Goal: Entertainment & Leisure: Browse casually

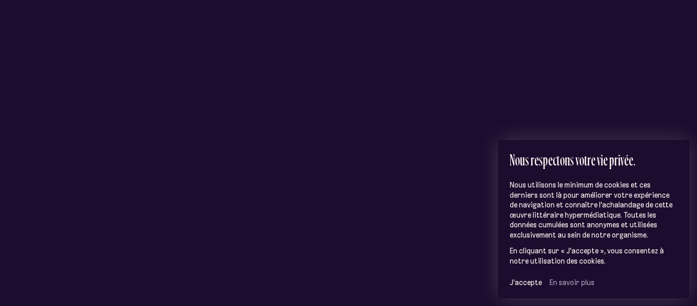
click at [523, 278] on span "J’accepte" at bounding box center [526, 282] width 32 height 9
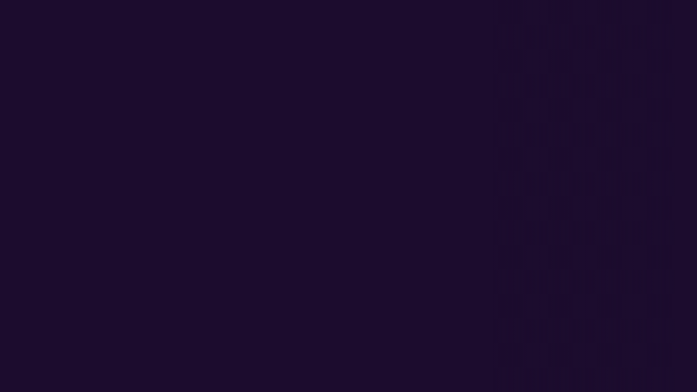
drag, startPoint x: 449, startPoint y: 212, endPoint x: 293, endPoint y: 178, distance: 159.4
click at [293, 178] on div "Saint-Jean-[PERSON_NAME]" at bounding box center [193, 139] width 697 height 279
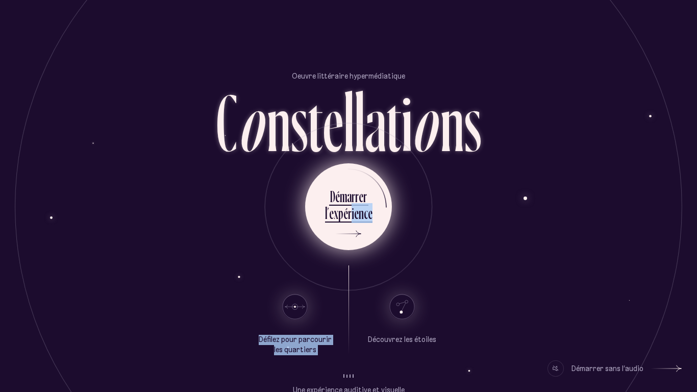
drag, startPoint x: 367, startPoint y: 320, endPoint x: 351, endPoint y: 209, distance: 112.3
click at [351, 209] on div "Oeuvre littéraire hypermédiatique C o n s t e l l a t i o n s D é m a r r e r l…" at bounding box center [348, 196] width 612 height 392
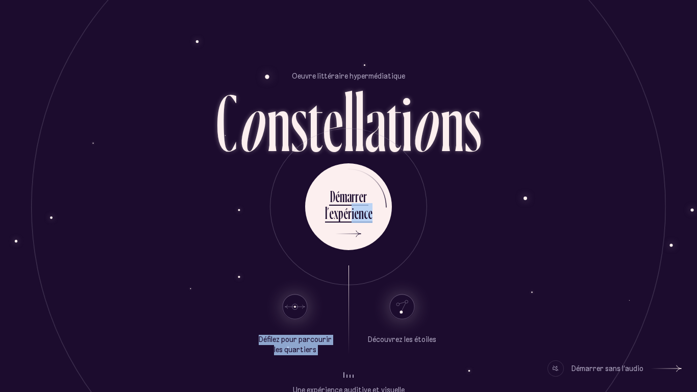
click at [331, 274] on div "Défilez pour parcourir les quartiers" at bounding box center [295, 310] width 77 height 90
click at [403, 308] on use at bounding box center [402, 306] width 24 height 24
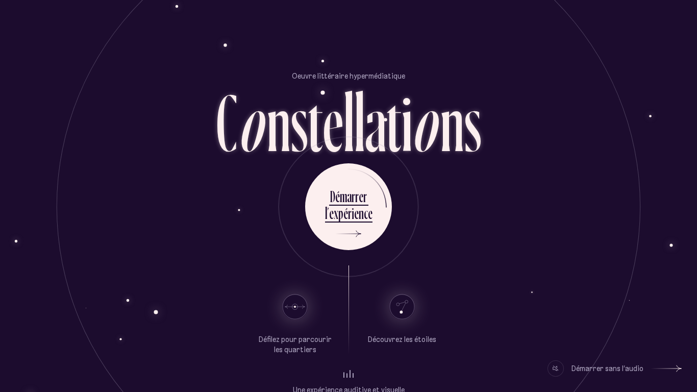
click at [403, 308] on use at bounding box center [402, 306] width 24 height 24
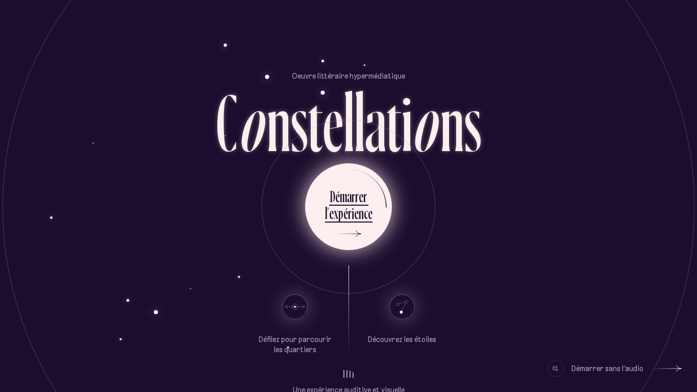
click at [334, 269] on icon at bounding box center [346, 233] width 31 height 77
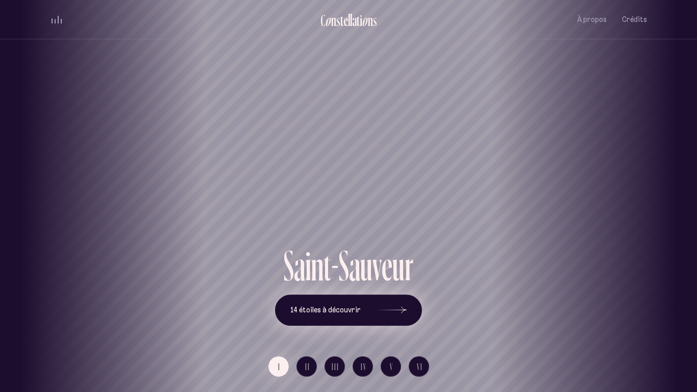
click at [399, 311] on icon at bounding box center [391, 310] width 31 height 77
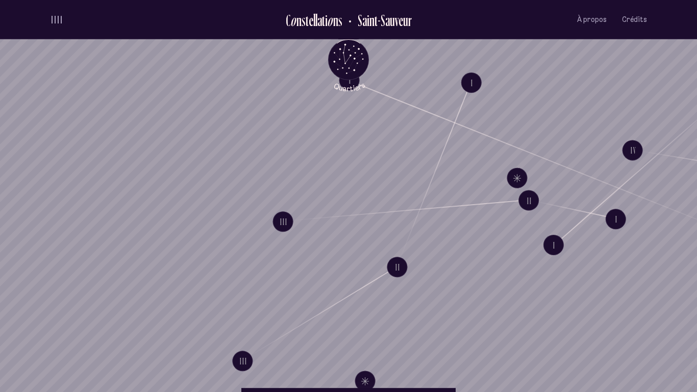
click at [54, 15] on button "volume audio" at bounding box center [56, 19] width 13 height 11
click at [55, 18] on button "volume audio" at bounding box center [56, 19] width 13 height 11
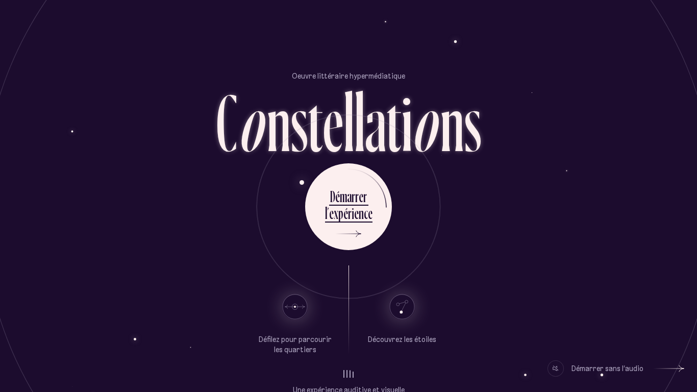
click at [624, 367] on div "Démarrer sans l’audio" at bounding box center [607, 368] width 72 height 16
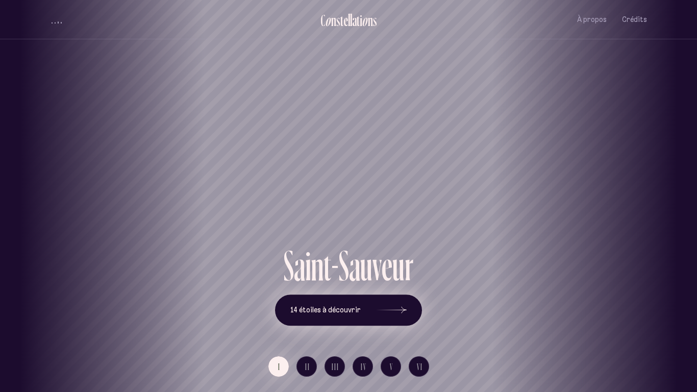
click at [400, 307] on icon at bounding box center [391, 310] width 31 height 77
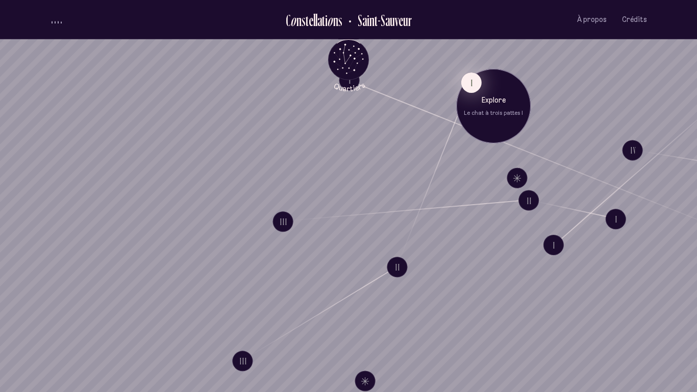
click at [471, 88] on button "I" at bounding box center [471, 82] width 20 height 20
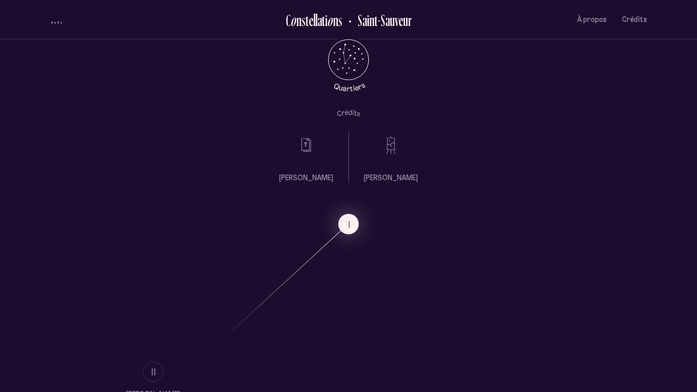
click at [389, 178] on p "[PERSON_NAME]" at bounding box center [391, 178] width 54 height 10
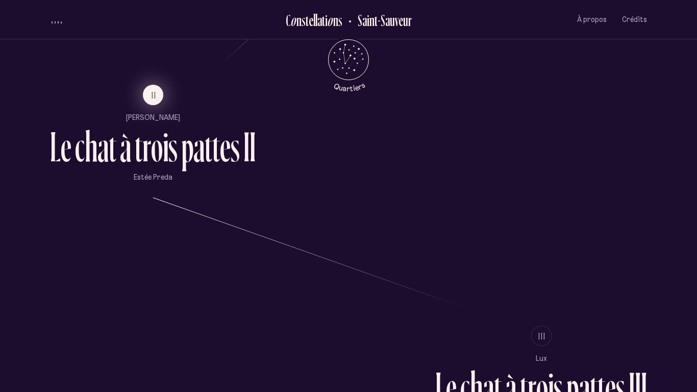
click at [153, 92] on span "II" at bounding box center [154, 95] width 5 height 9
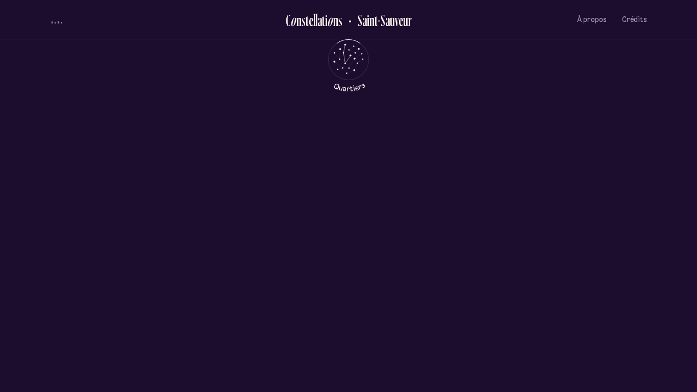
scroll to position [0, 0]
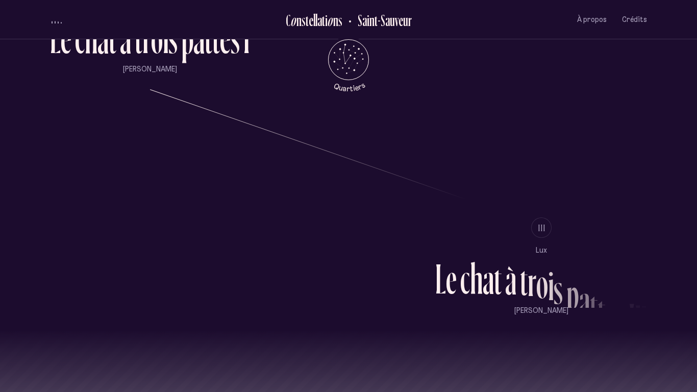
scroll to position [887, 0]
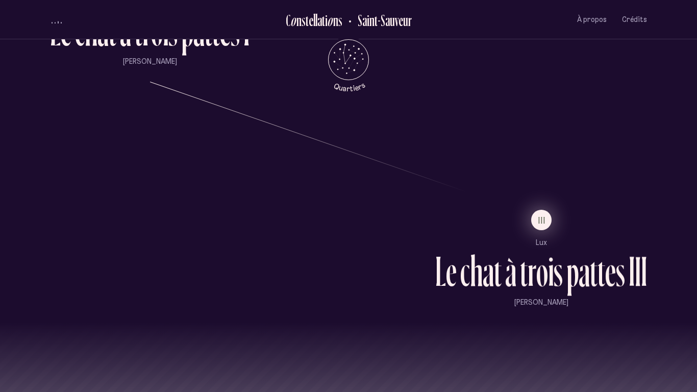
click at [543, 223] on span "III" at bounding box center [542, 220] width 8 height 9
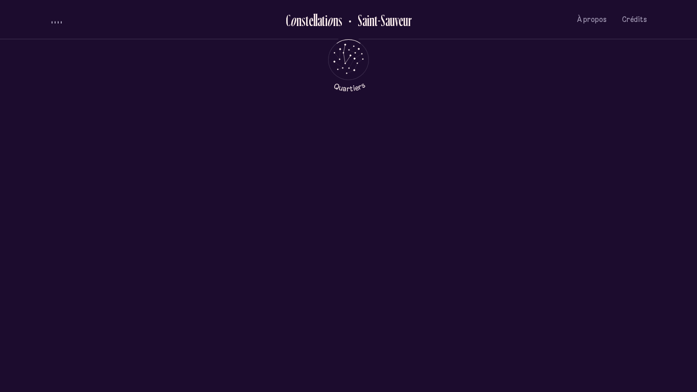
scroll to position [0, 0]
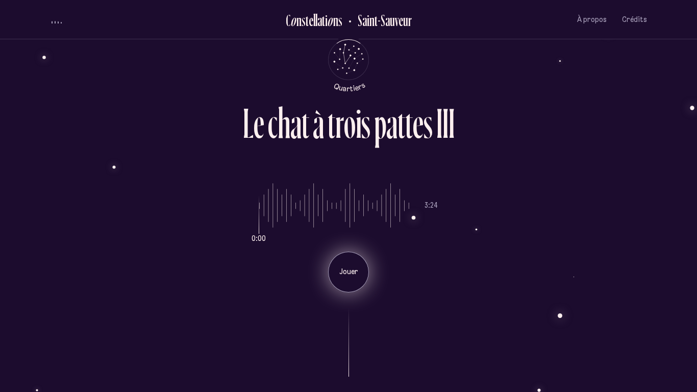
click at [348, 261] on div "Jouer" at bounding box center [348, 272] width 41 height 41
click at [348, 261] on div "Pause" at bounding box center [348, 272] width 41 height 41
click at [348, 261] on div "Jouer" at bounding box center [348, 272] width 41 height 41
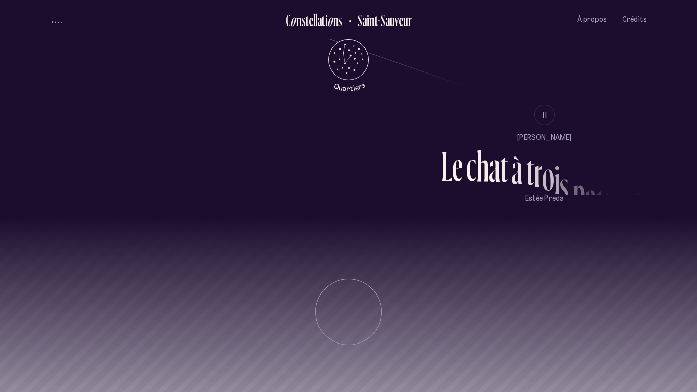
scroll to position [1014, 0]
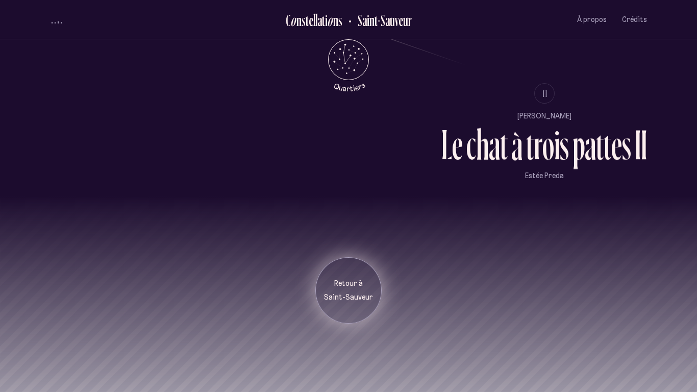
click at [348, 310] on div "Retour à [GEOGRAPHIC_DATA]" at bounding box center [348, 290] width 66 height 66
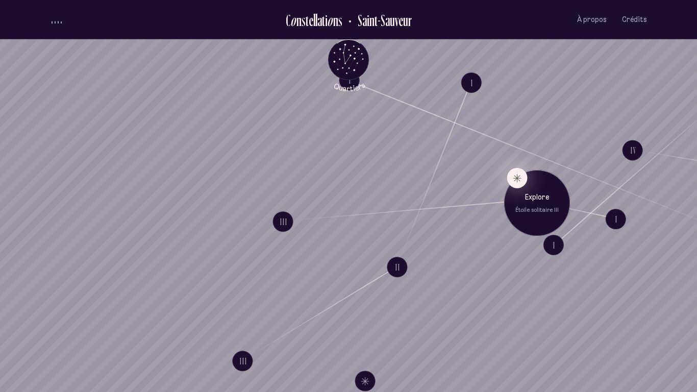
click at [513, 178] on button "Explore Étoile solitaire III" at bounding box center [517, 178] width 20 height 20
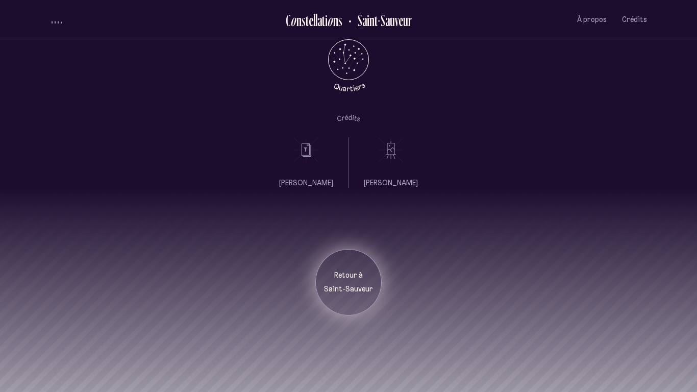
click at [341, 269] on div "Retour à [GEOGRAPHIC_DATA]" at bounding box center [348, 282] width 66 height 66
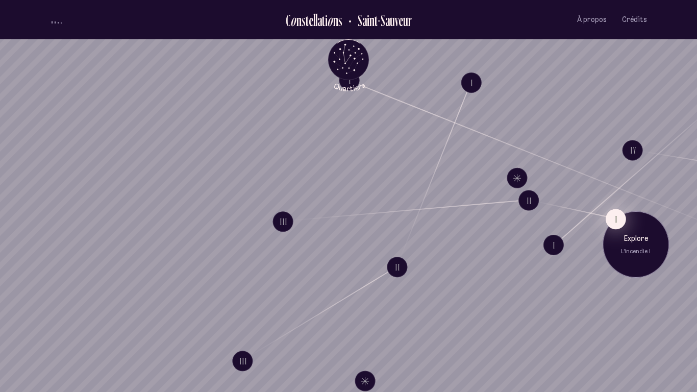
click at [611, 218] on button "I" at bounding box center [616, 219] width 20 height 20
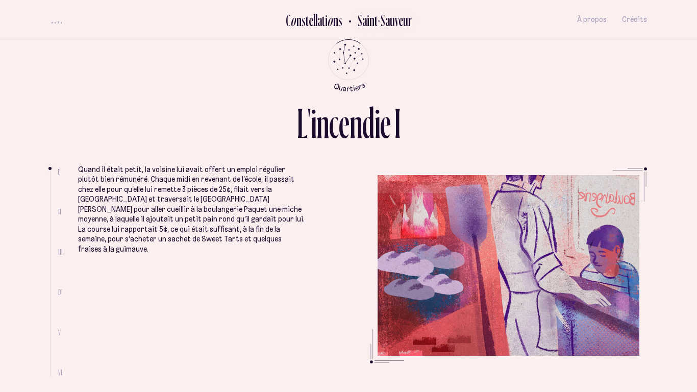
click at [388, 24] on h2 "Saint-Sauveur" at bounding box center [381, 20] width 62 height 17
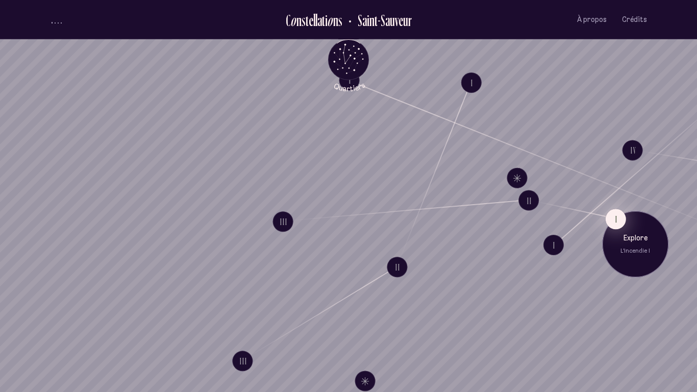
click at [612, 218] on button "I" at bounding box center [616, 219] width 20 height 20
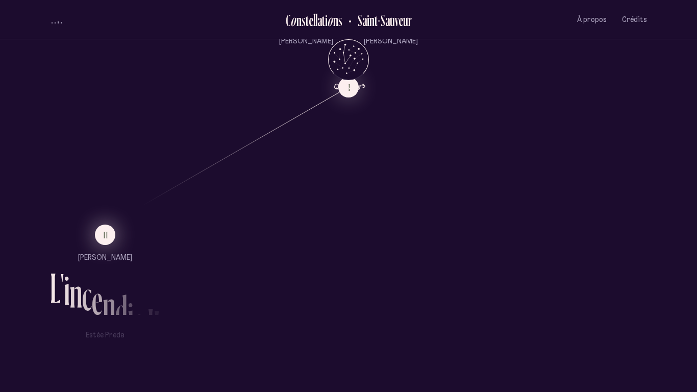
scroll to position [633, 0]
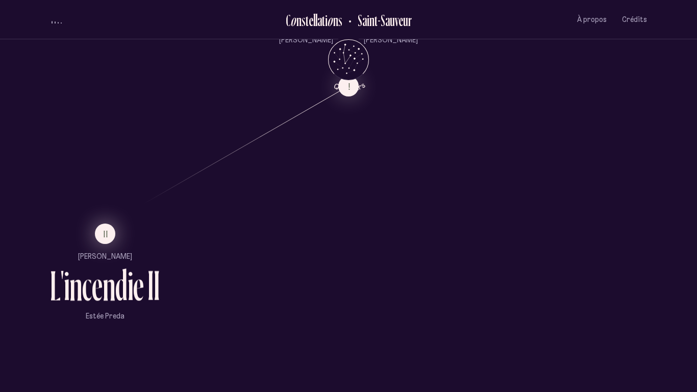
click at [107, 237] on span "II" at bounding box center [106, 234] width 5 height 9
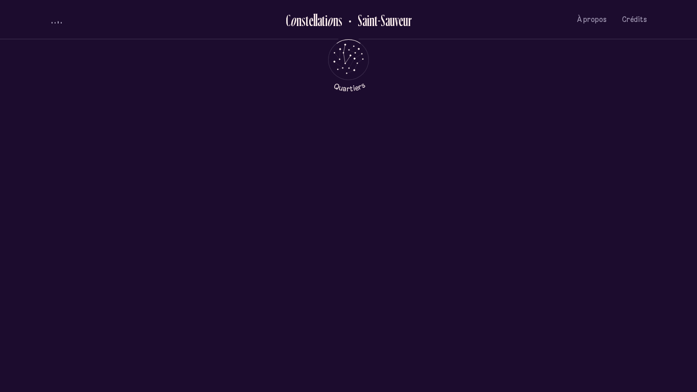
scroll to position [0, 0]
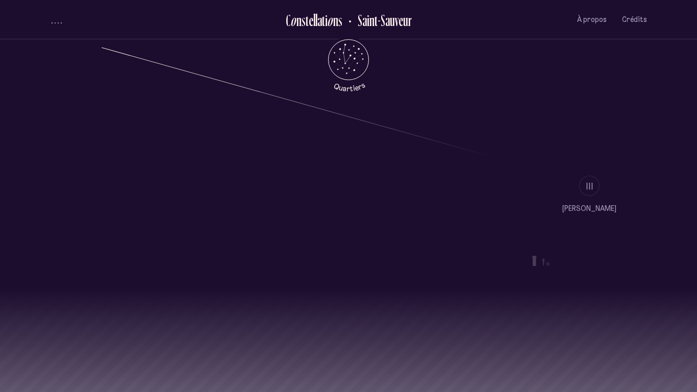
scroll to position [923, 0]
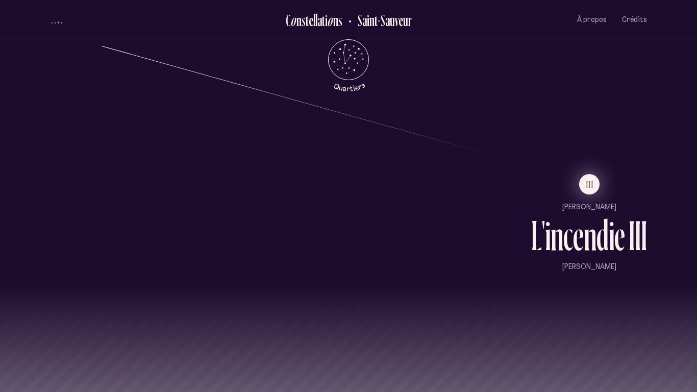
click at [588, 182] on span "III" at bounding box center [590, 184] width 8 height 9
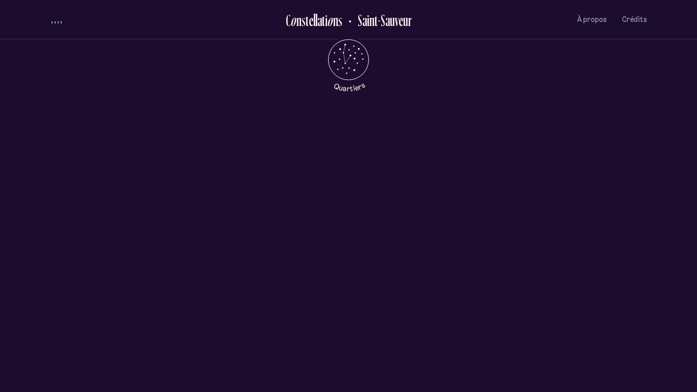
scroll to position [0, 0]
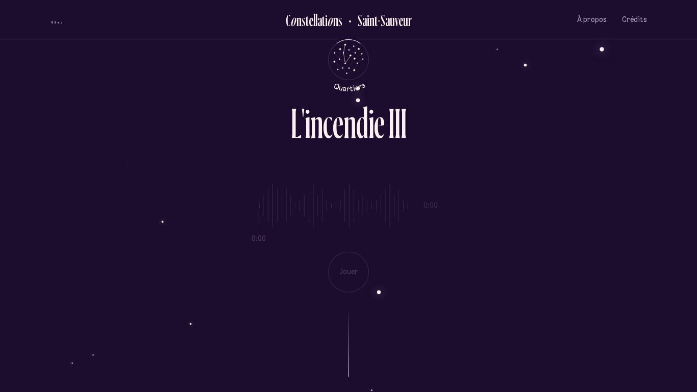
click at [344, 268] on div "0:00 0:00 Jouer" at bounding box center [348, 229] width 597 height 125
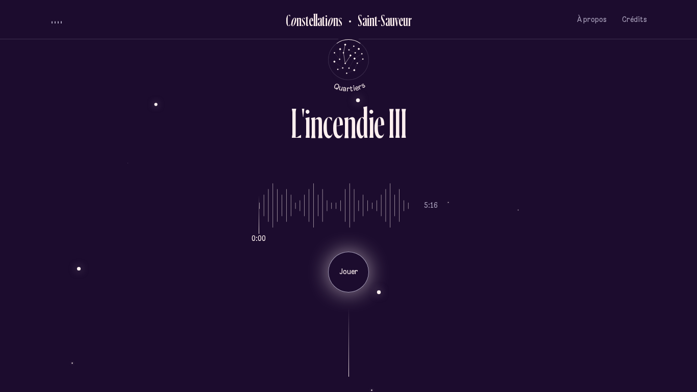
click at [349, 280] on div "Jouer" at bounding box center [348, 272] width 41 height 41
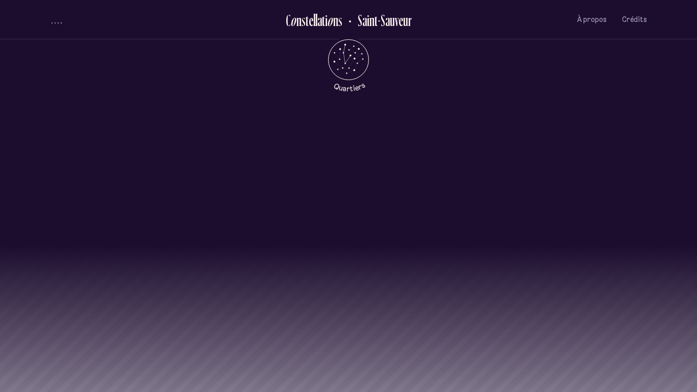
scroll to position [1014, 0]
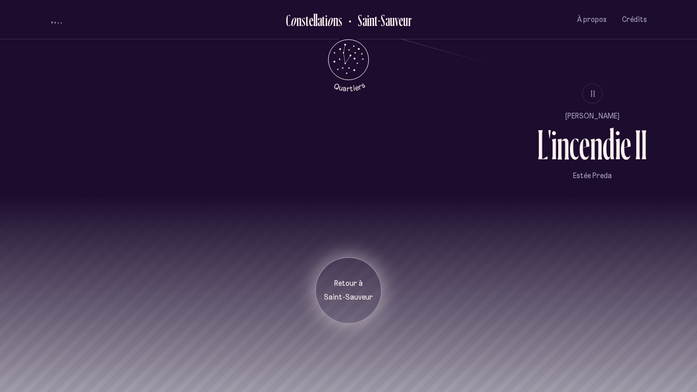
click at [361, 297] on p "Saint-Sauveur" at bounding box center [348, 297] width 51 height 10
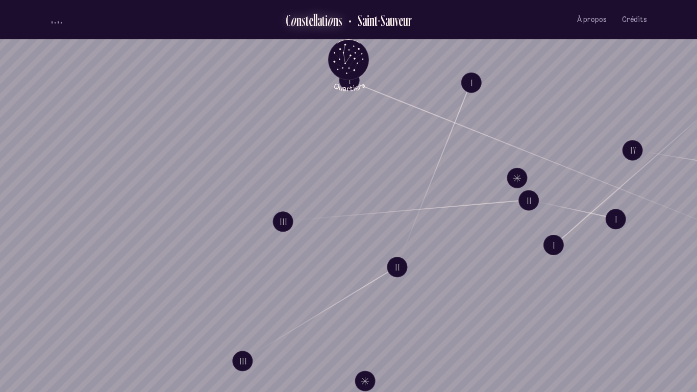
click at [311, 17] on div "e" at bounding box center [311, 20] width 5 height 17
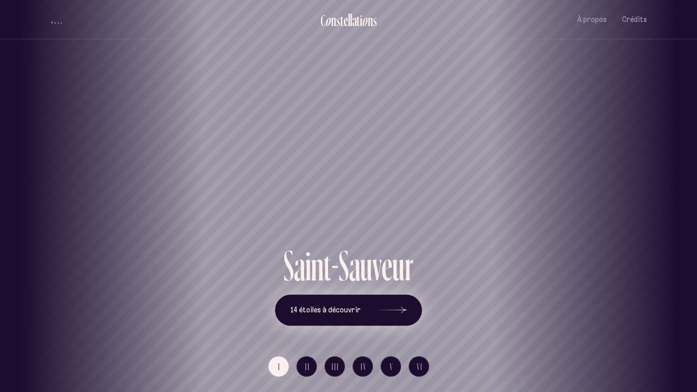
click at [402, 309] on div at bounding box center [391, 310] width 31 height 7
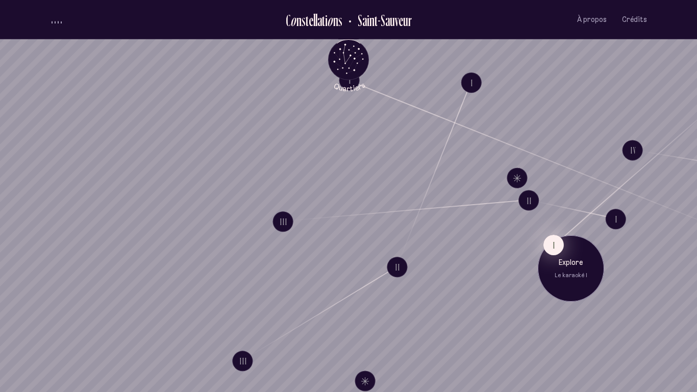
click at [554, 248] on button "I" at bounding box center [553, 245] width 20 height 20
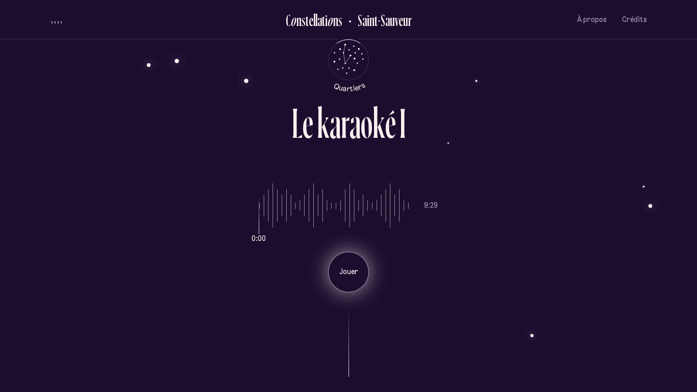
click at [357, 273] on p "Jouer" at bounding box center [349, 272] width 26 height 10
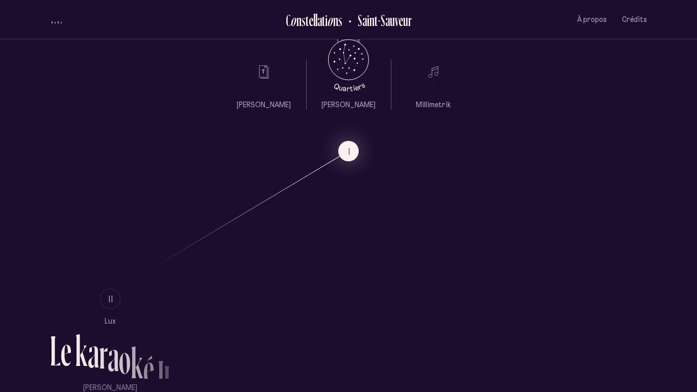
scroll to position [570, 0]
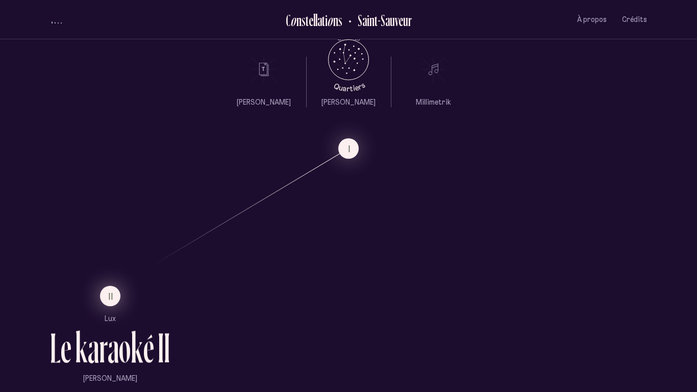
click at [109, 297] on span "II" at bounding box center [111, 296] width 5 height 9
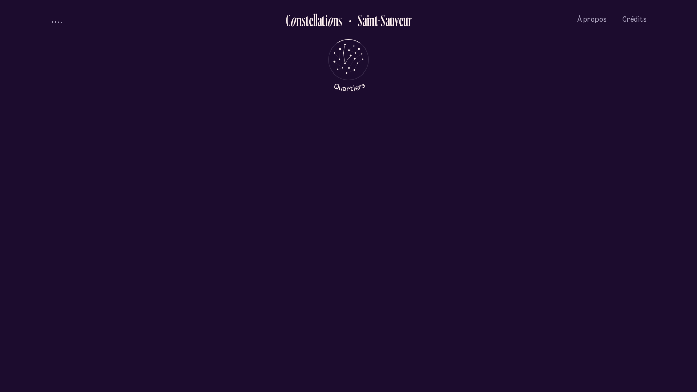
scroll to position [0, 0]
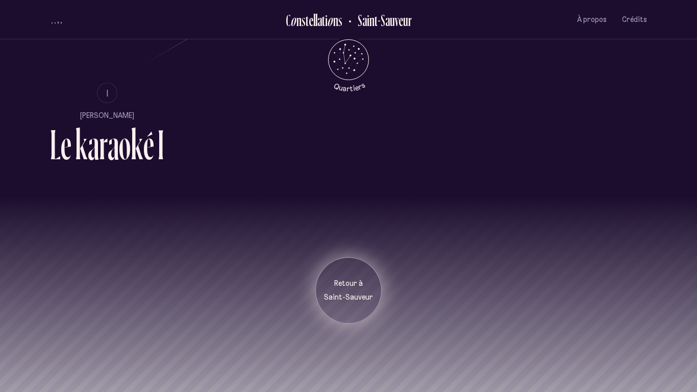
click at [347, 299] on p "Saint-Sauveur" at bounding box center [348, 297] width 51 height 10
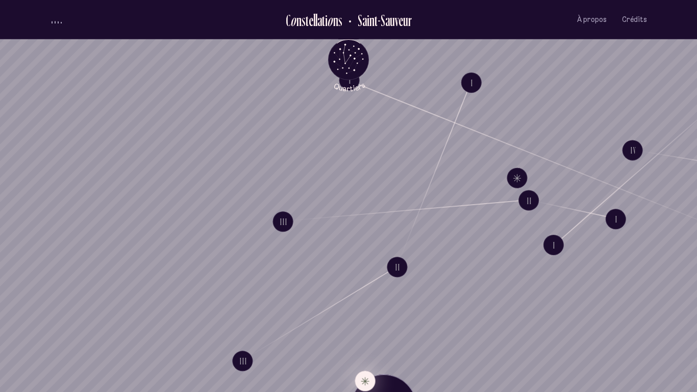
click at [363, 380] on button "Explore Étoile solitaire IV" at bounding box center [365, 380] width 20 height 20
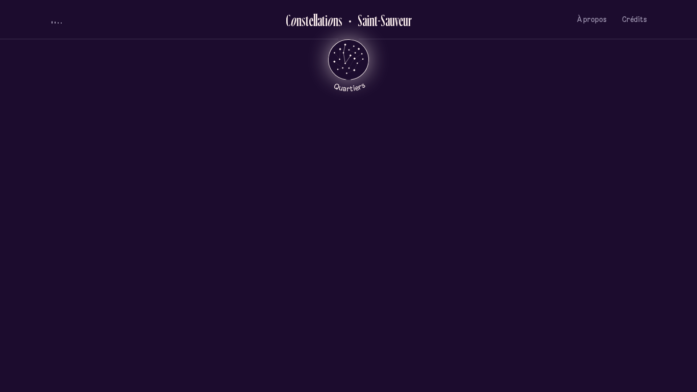
scroll to position [490, 0]
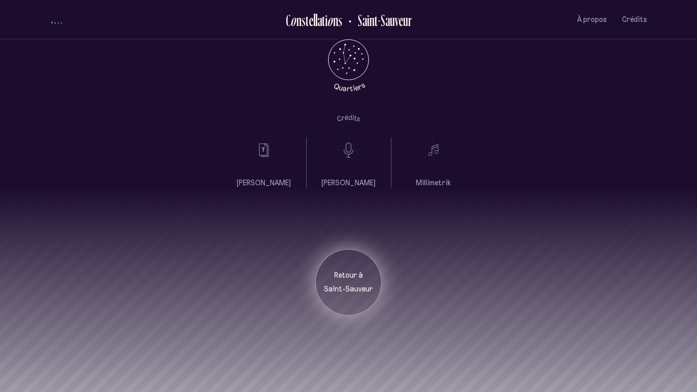
click at [338, 296] on div "Retour à [GEOGRAPHIC_DATA]" at bounding box center [348, 282] width 66 height 66
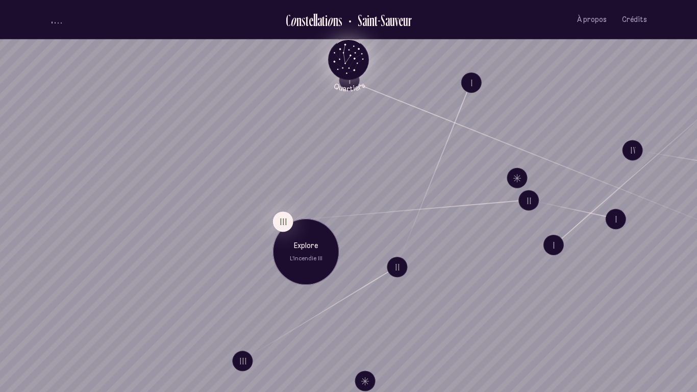
click at [342, 53] on icon "Retour au menu principal" at bounding box center [348, 58] width 31 height 31
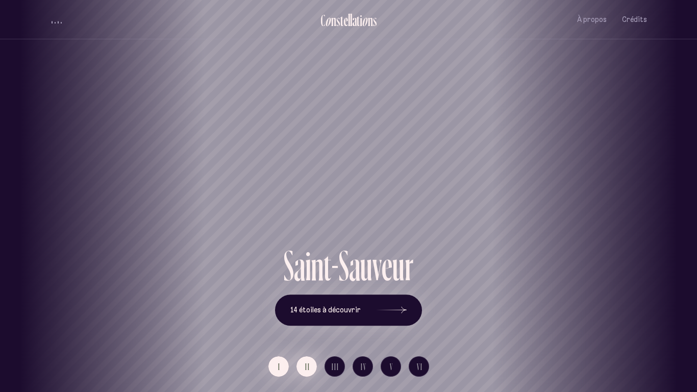
click at [310, 369] on button "II" at bounding box center [306, 366] width 20 height 20
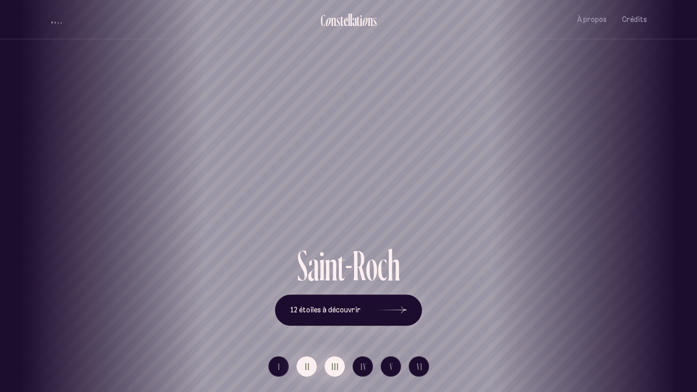
click at [339, 365] on button "III" at bounding box center [334, 366] width 20 height 20
click at [365, 360] on button "IV" at bounding box center [363, 366] width 20 height 20
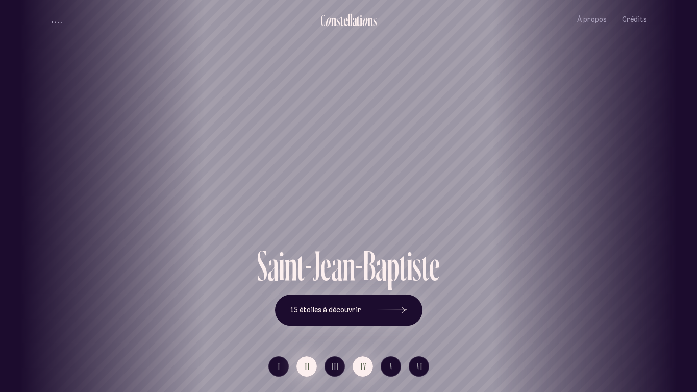
click at [305, 370] on span "II" at bounding box center [307, 366] width 5 height 9
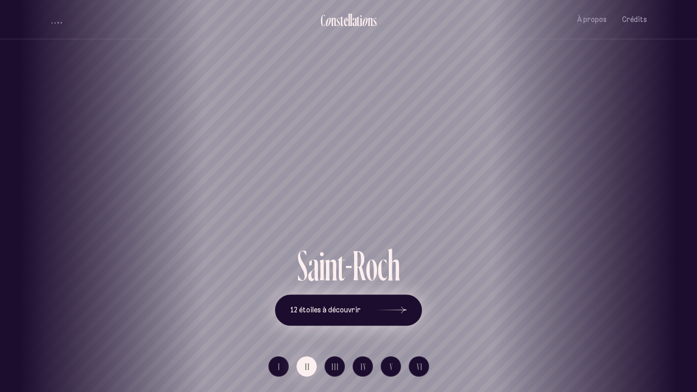
click at [393, 311] on icon at bounding box center [391, 310] width 31 height 77
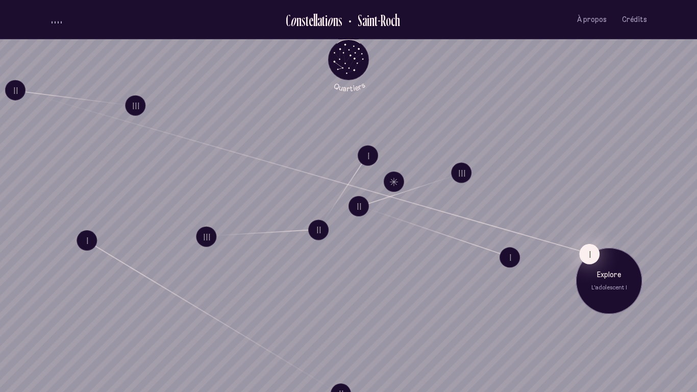
click at [586, 251] on button "I" at bounding box center [589, 254] width 20 height 20
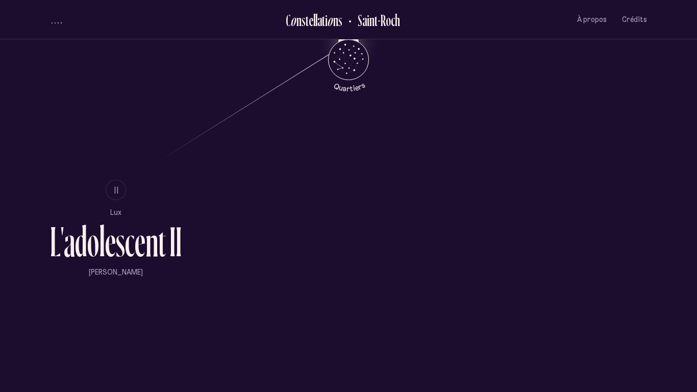
scroll to position [1014, 0]
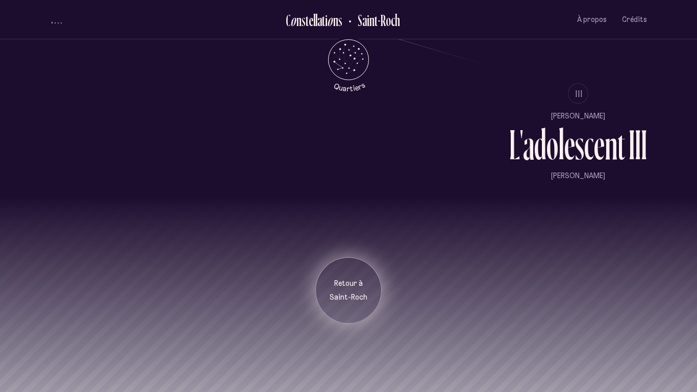
click at [352, 287] on p "Retour à" at bounding box center [348, 284] width 51 height 10
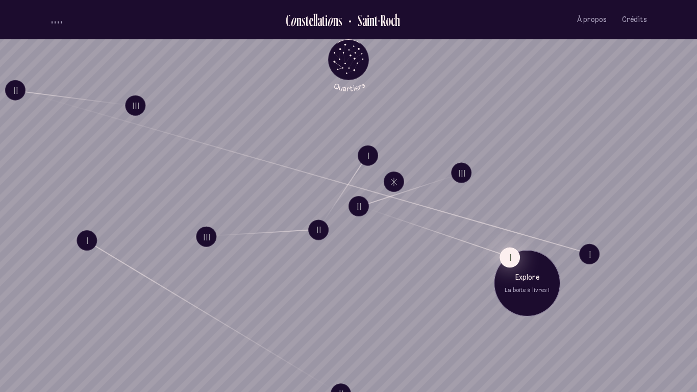
click at [511, 255] on button "I" at bounding box center [509, 257] width 20 height 20
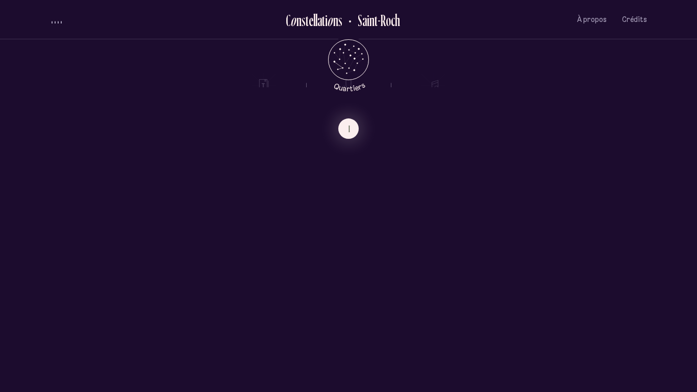
scroll to position [608, 0]
click at [375, 26] on h2 "Saint-Roch" at bounding box center [375, 20] width 50 height 17
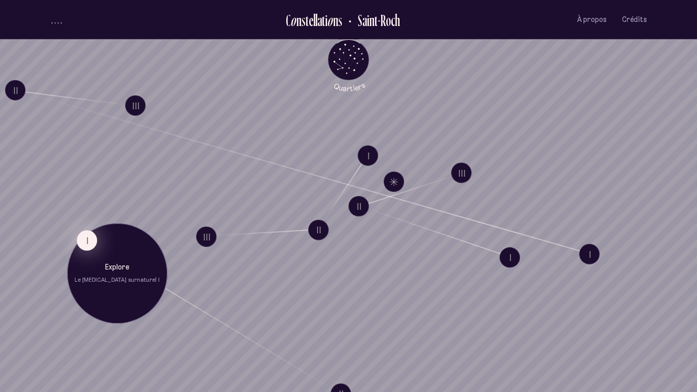
click at [95, 244] on button "I" at bounding box center [87, 240] width 20 height 20
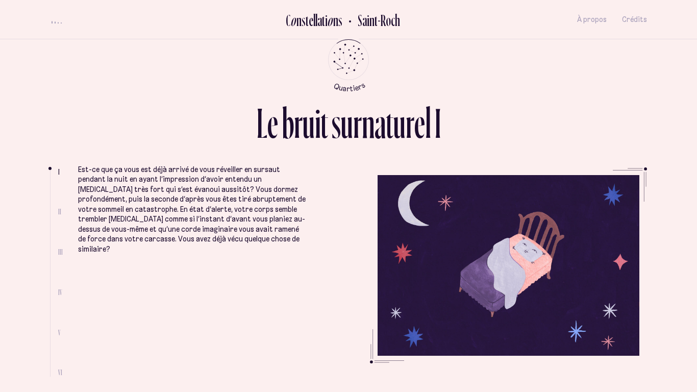
drag, startPoint x: 373, startPoint y: 362, endPoint x: 381, endPoint y: 343, distance: 19.9
click at [381, 343] on ul "Est-ce que ça vous est déjà arrivé de vous réveiller en sursaut pendant la nuit…" at bounding box center [362, 271] width 569 height 209
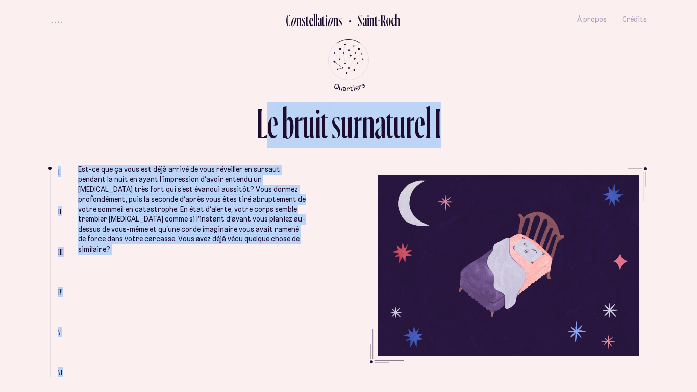
drag, startPoint x: 381, startPoint y: 343, endPoint x: 266, endPoint y: 123, distance: 248.5
click at [266, 123] on div "L e b r u i t s u r n a t u r e l I I II III IV V VI Est-ce que ça vous est déj…" at bounding box center [348, 196] width 612 height 392
